Goal: Obtain resource: Obtain resource

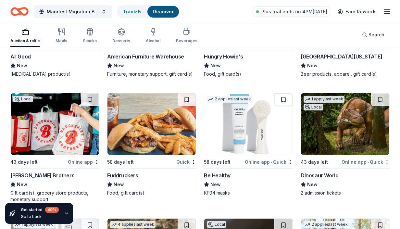
scroll to position [7253, 0]
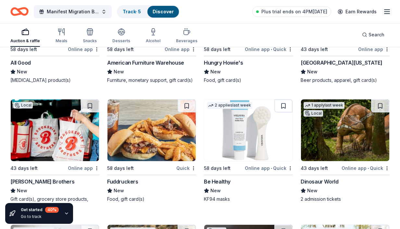
click at [179, 164] on div "Quick" at bounding box center [186, 168] width 20 height 8
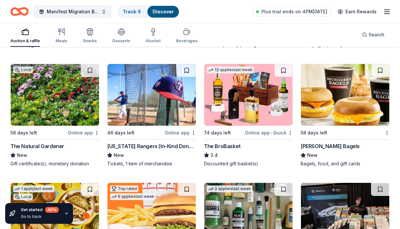
scroll to position [1411, 0]
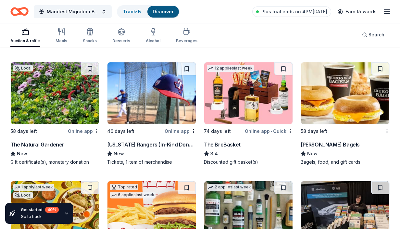
click at [261, 107] on img at bounding box center [248, 93] width 88 height 62
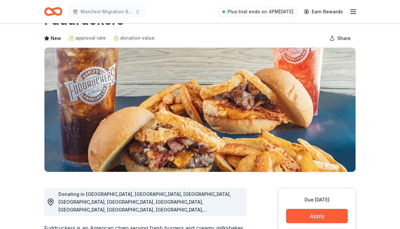
scroll to position [52, 0]
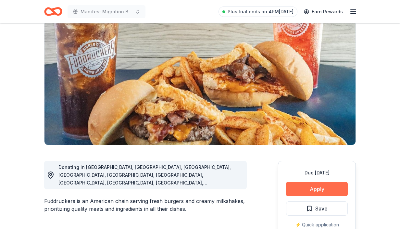
click at [315, 190] on button "Apply" at bounding box center [317, 189] width 62 height 14
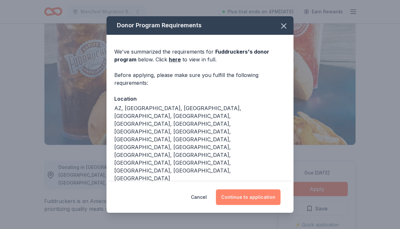
click at [240, 197] on button "Continue to application" at bounding box center [248, 197] width 65 height 16
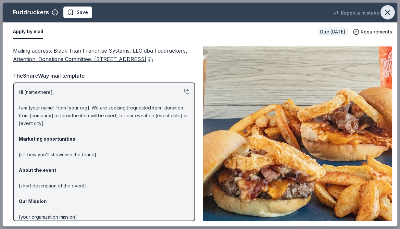
click at [388, 12] on icon "button" at bounding box center [388, 12] width 5 height 5
